Goal: Task Accomplishment & Management: Complete application form

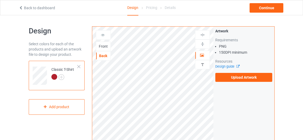
click at [33, 8] on link "Back to dashboard" at bounding box center [37, 8] width 36 height 4
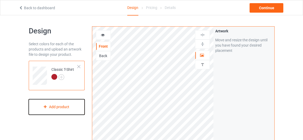
click at [71, 107] on div "Add product" at bounding box center [57, 107] width 56 height 16
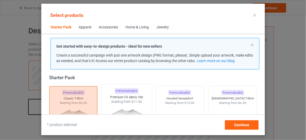
scroll to position [54, 0]
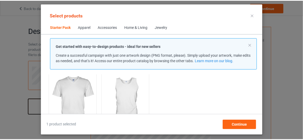
scroll to position [126, 0]
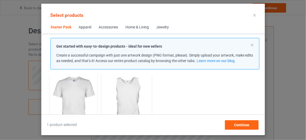
click at [127, 91] on img at bounding box center [126, 101] width 49 height 62
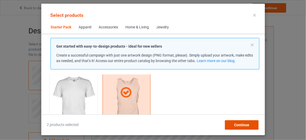
click at [241, 124] on span "Continue" at bounding box center [241, 125] width 15 height 4
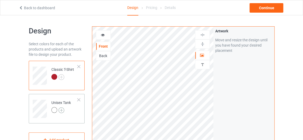
click at [62, 110] on img at bounding box center [61, 110] width 6 height 6
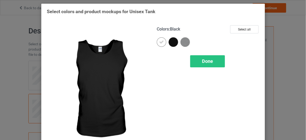
click at [173, 45] on div at bounding box center [173, 41] width 9 height 9
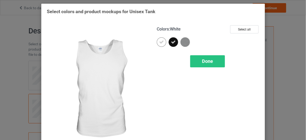
click at [163, 43] on div at bounding box center [161, 41] width 9 height 9
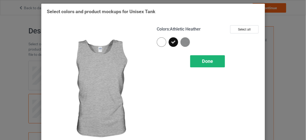
click at [202, 60] on span "Done" at bounding box center [207, 61] width 11 height 6
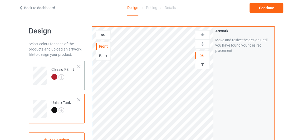
click at [73, 77] on div at bounding box center [62, 77] width 23 height 7
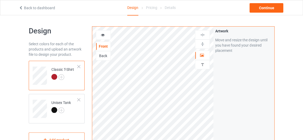
click at [102, 56] on div "Back" at bounding box center [103, 55] width 14 height 5
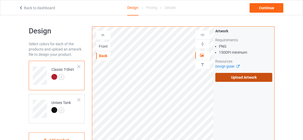
click at [247, 74] on label "Upload Artwork" at bounding box center [243, 77] width 57 height 9
click at [0, 0] on input "Upload Artwork" at bounding box center [0, 0] width 0 height 0
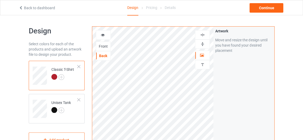
click at [73, 72] on div "Classic T-Shirt" at bounding box center [62, 73] width 23 height 13
click at [101, 56] on div "Back" at bounding box center [103, 55] width 14 height 5
click at [103, 36] on icon at bounding box center [103, 34] width 4 height 4
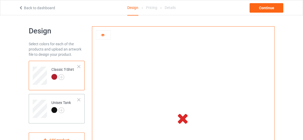
click at [76, 108] on td "Unisex Tank" at bounding box center [64, 107] width 32 height 22
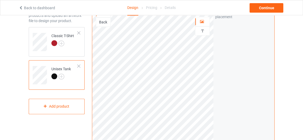
scroll to position [24, 0]
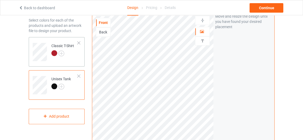
click at [70, 57] on td "Classic T-Shirt" at bounding box center [64, 50] width 32 height 22
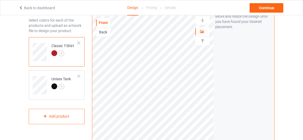
click at [108, 31] on div "Back" at bounding box center [103, 31] width 14 height 5
click at [106, 23] on div "Front" at bounding box center [103, 22] width 14 height 5
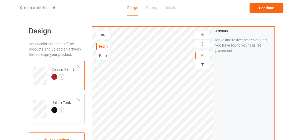
click at [105, 33] on div at bounding box center [103, 34] width 14 height 5
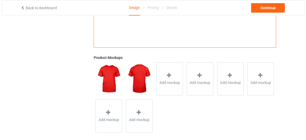
scroll to position [167, 0]
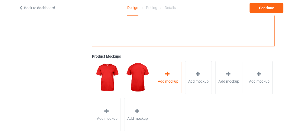
click at [167, 82] on span "Add mockup" at bounding box center [167, 81] width 21 height 5
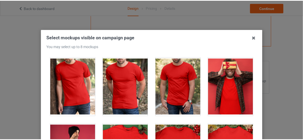
scroll to position [670, 0]
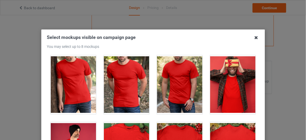
click at [255, 37] on icon at bounding box center [256, 37] width 8 height 8
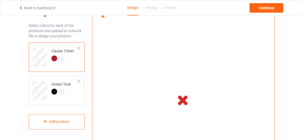
scroll to position [0, 0]
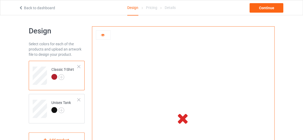
click at [71, 79] on div at bounding box center [62, 77] width 23 height 7
click at [105, 32] on icon at bounding box center [103, 34] width 4 height 4
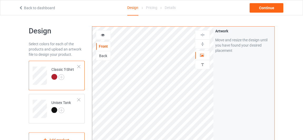
click at [107, 56] on div "Back" at bounding box center [103, 55] width 14 height 5
click at [106, 43] on div "Front" at bounding box center [103, 46] width 15 height 9
click at [103, 46] on div "Front" at bounding box center [103, 46] width 14 height 5
click at [79, 100] on div at bounding box center [79, 100] width 4 height 4
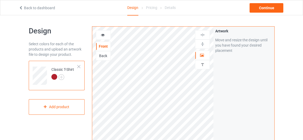
click at [259, 13] on div "Back to dashboard Design Pricing Details Continue" at bounding box center [151, 7] width 273 height 15
click at [261, 10] on div "Continue" at bounding box center [266, 7] width 34 height 9
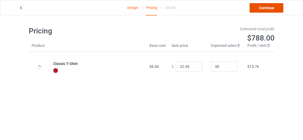
click at [261, 7] on link "Continue" at bounding box center [266, 7] width 34 height 9
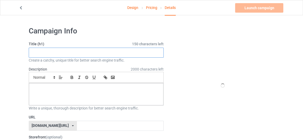
click at [86, 56] on input "text" at bounding box center [96, 53] width 135 height 10
click at [56, 50] on input "Flat Earth [PERSON_NAME] FED" at bounding box center [96, 53] width 135 height 10
type input "Flat Earth [PERSON_NAME] FED"
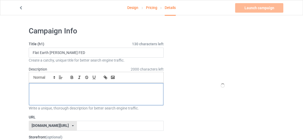
click at [76, 92] on div at bounding box center [96, 94] width 135 height 22
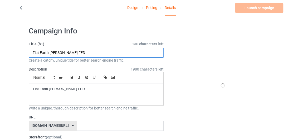
drag, startPoint x: 66, startPoint y: 52, endPoint x: 59, endPoint y: 52, distance: 7.1
click at [59, 52] on input "Flat Earth [PERSON_NAME] FED" at bounding box center [96, 53] width 135 height 10
click at [90, 122] on input "text" at bounding box center [120, 126] width 87 height 10
paste input "FED"
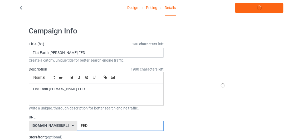
paste input "FED"
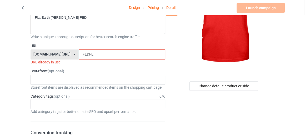
scroll to position [72, 0]
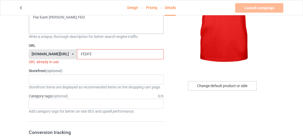
click at [251, 86] on div "Change default product or side" at bounding box center [222, 85] width 69 height 9
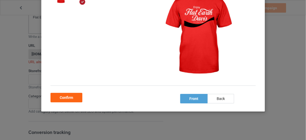
scroll to position [71, 0]
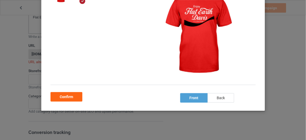
click at [210, 97] on div "back" at bounding box center [221, 97] width 27 height 9
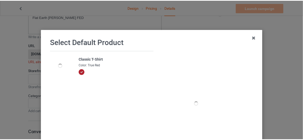
scroll to position [0, 0]
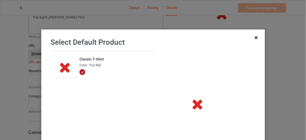
click at [257, 38] on icon at bounding box center [256, 37] width 8 height 8
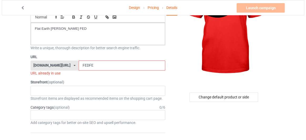
scroll to position [72, 0]
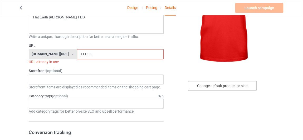
click at [208, 84] on div "Change default product or side" at bounding box center [222, 85] width 69 height 9
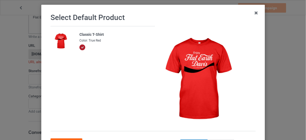
scroll to position [71, 0]
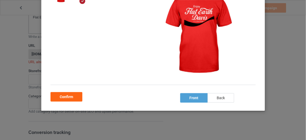
click at [219, 98] on div "back" at bounding box center [221, 97] width 27 height 9
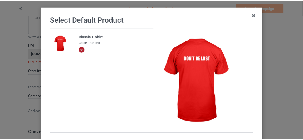
scroll to position [24, 0]
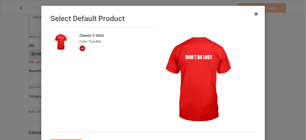
click at [254, 15] on icon at bounding box center [256, 14] width 8 height 8
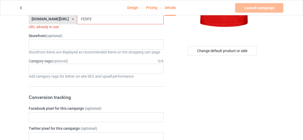
scroll to position [48, 0]
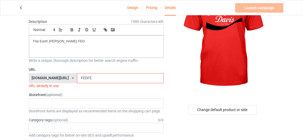
click at [97, 79] on input "FEDFE" at bounding box center [120, 78] width 87 height 10
click at [77, 75] on input "FEDFETee" at bounding box center [120, 78] width 87 height 10
drag, startPoint x: 70, startPoint y: 76, endPoint x: 57, endPoint y: 76, distance: 13.4
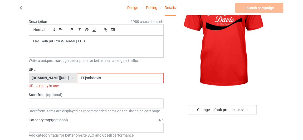
click at [57, 76] on div "[DOMAIN_NAME][URL] [DOMAIN_NAME][URL] 587d0d41cee36fd012c64a69 FEjonhdavis" at bounding box center [96, 78] width 135 height 10
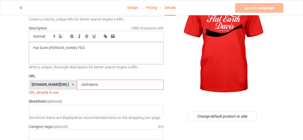
scroll to position [24, 0]
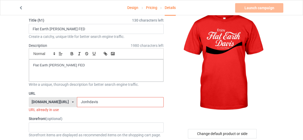
drag, startPoint x: 91, startPoint y: 98, endPoint x: 47, endPoint y: 100, distance: 43.7
click at [47, 100] on div "[DOMAIN_NAME][URL] [DOMAIN_NAME][URL] 587d0d41cee36fd012c64a69 Jonhdavis" at bounding box center [96, 102] width 135 height 10
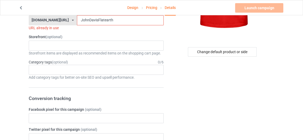
scroll to position [0, 0]
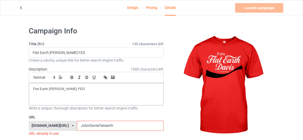
type input "JohnDavisFlatearth"
click at [135, 8] on link "Design" at bounding box center [132, 7] width 11 height 15
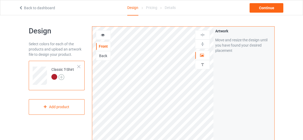
click at [62, 77] on img at bounding box center [61, 77] width 6 height 6
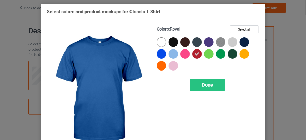
click at [158, 53] on div at bounding box center [161, 53] width 9 height 9
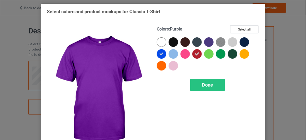
click at [208, 40] on div at bounding box center [208, 41] width 9 height 9
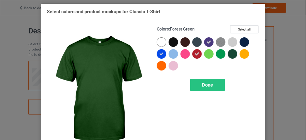
click at [228, 53] on div at bounding box center [232, 53] width 9 height 9
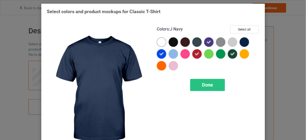
click at [243, 42] on div at bounding box center [244, 41] width 9 height 9
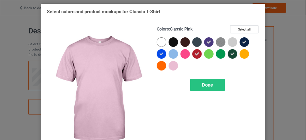
click at [169, 68] on div at bounding box center [175, 67] width 12 height 12
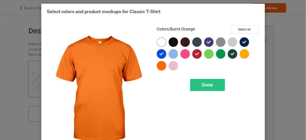
click at [157, 66] on div at bounding box center [161, 65] width 9 height 9
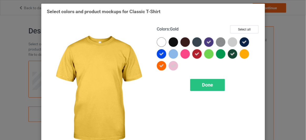
click at [243, 57] on div at bounding box center [244, 53] width 9 height 9
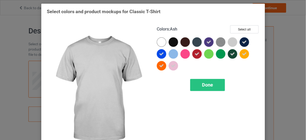
click at [232, 42] on div at bounding box center [232, 41] width 9 height 9
click at [230, 42] on icon at bounding box center [232, 42] width 5 height 5
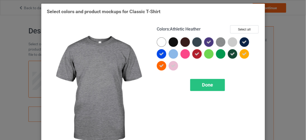
click at [222, 43] on img at bounding box center [220, 41] width 9 height 9
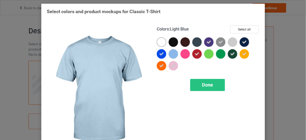
click at [171, 55] on div at bounding box center [173, 53] width 9 height 9
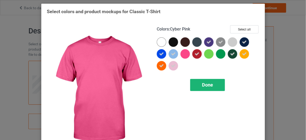
click at [205, 87] on span "Done" at bounding box center [207, 85] width 11 height 6
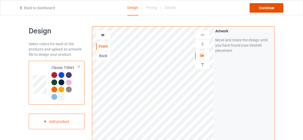
click at [253, 8] on div "Continue" at bounding box center [266, 7] width 34 height 9
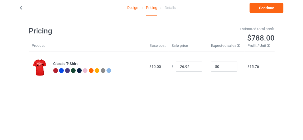
type input "26.95"
click at [253, 8] on link "Continue" at bounding box center [266, 7] width 34 height 9
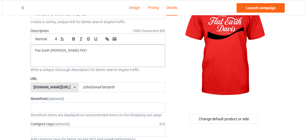
scroll to position [48, 0]
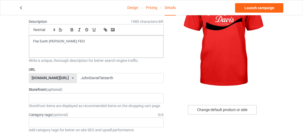
click at [242, 109] on div "Change default product or side" at bounding box center [222, 109] width 69 height 9
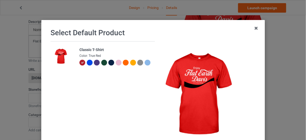
scroll to position [48, 0]
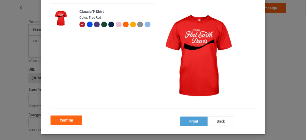
click at [224, 122] on div "back" at bounding box center [221, 121] width 27 height 9
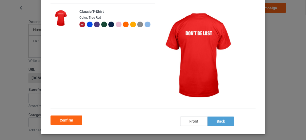
click at [196, 119] on div "front" at bounding box center [193, 121] width 27 height 9
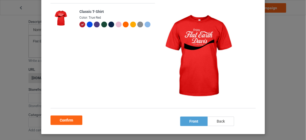
click at [221, 118] on div "back" at bounding box center [221, 121] width 27 height 9
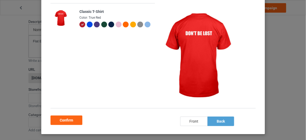
click at [200, 121] on div "front" at bounding box center [193, 121] width 27 height 9
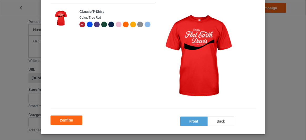
click at [223, 121] on div "back" at bounding box center [221, 121] width 27 height 9
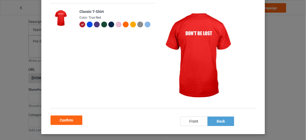
click at [94, 22] on div at bounding box center [97, 25] width 6 height 6
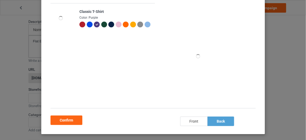
click at [191, 124] on div "front" at bounding box center [193, 121] width 27 height 9
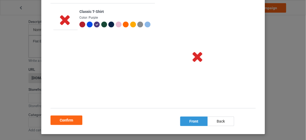
click at [201, 120] on div "front" at bounding box center [193, 121] width 27 height 9
click at [213, 121] on div "back" at bounding box center [221, 121] width 27 height 9
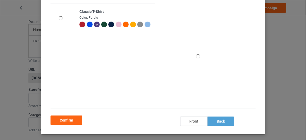
click at [187, 122] on div "front" at bounding box center [193, 121] width 27 height 9
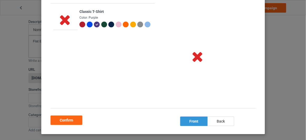
click at [196, 123] on div "front" at bounding box center [193, 121] width 27 height 9
click at [87, 22] on div at bounding box center [90, 25] width 7 height 7
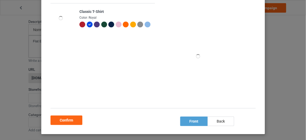
click at [80, 22] on div at bounding box center [83, 25] width 6 height 6
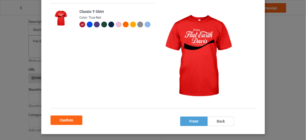
click at [87, 22] on div at bounding box center [90, 25] width 6 height 6
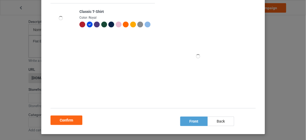
click at [81, 23] on div at bounding box center [83, 25] width 6 height 6
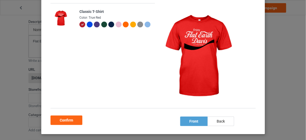
click at [94, 22] on div at bounding box center [97, 25] width 6 height 6
